Goal: Information Seeking & Learning: Stay updated

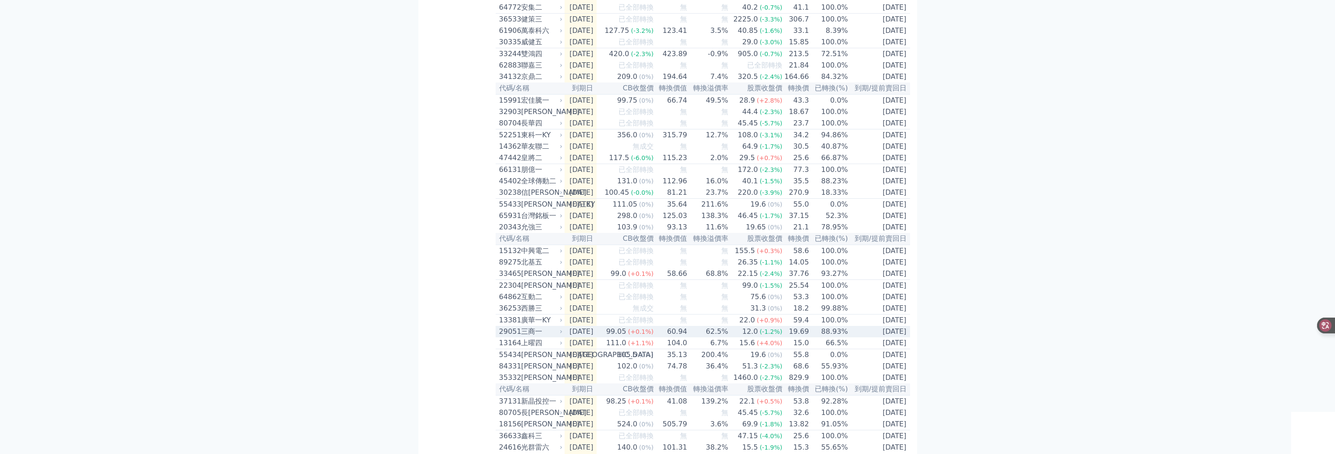
scroll to position [439, 0]
